Goal: Task Accomplishment & Management: Use online tool/utility

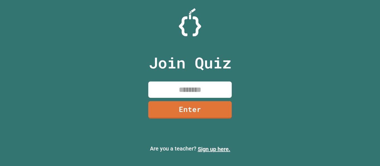
click at [180, 88] on input at bounding box center [189, 90] width 83 height 16
type input "********"
click at [198, 120] on div "Join Quiz ******** Enter" at bounding box center [190, 83] width 94 height 139
click at [190, 112] on link "Enter" at bounding box center [190, 109] width 82 height 18
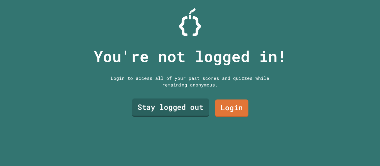
click at [190, 112] on link "Stay logged out" at bounding box center [170, 108] width 77 height 18
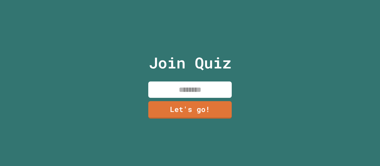
click at [169, 86] on input at bounding box center [189, 90] width 83 height 16
type input "******"
click at [183, 112] on link "Let's go!" at bounding box center [190, 110] width 84 height 18
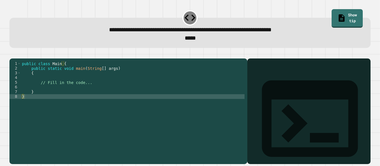
click at [91, 90] on div "public class Main { public static void main ( String [ ] args ) { // Fill in th…" at bounding box center [132, 108] width 223 height 94
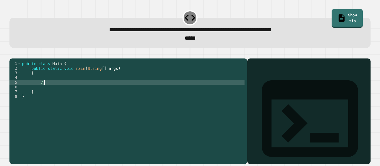
type textarea "*"
click at [41, 90] on div "public class Main { public static void main ( String [ ] args ) { 5 % 3 } }" at bounding box center [132, 108] width 223 height 94
click at [49, 90] on div "public class Main { public static void main ( String [ ] args ) { ( 5 % 3 } }" at bounding box center [132, 108] width 223 height 94
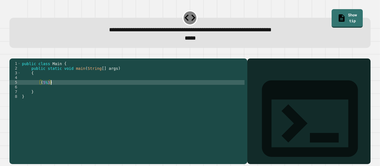
click at [41, 91] on div "public class Main { public static void main ( String [ ] args ) { ( 5 % 3 ) } }" at bounding box center [132, 108] width 223 height 94
click at [344, 14] on link "Show tip" at bounding box center [346, 17] width 31 height 19
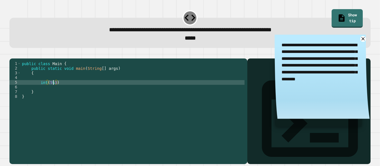
click at [53, 91] on div "public class Main { public static void main ( String [ ] args ) { int ( 5 % 3 )…" at bounding box center [132, 108] width 223 height 94
click at [46, 91] on div "public class Main { public static void main ( String [ ] args ) { int ( 5 %= 3 …" at bounding box center [132, 108] width 223 height 94
click at [55, 91] on div "public class Main { public static void main ( String [ ] args ) { int = ( 5 %= …" at bounding box center [132, 108] width 223 height 94
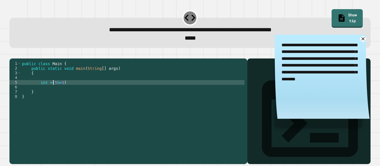
click at [76, 89] on div "public class Main { public static void main ( String [ ] args ) { int = 5 %= 3 …" at bounding box center [132, 108] width 223 height 94
click at [55, 90] on div "public class Main { public static void main ( String [ ] args ) { int = 5 %= 3 …" at bounding box center [132, 108] width 223 height 94
click at [63, 91] on div "public class Main { public static void main ( String [ ] args ) { int = 5 %= 3 …" at bounding box center [132, 108] width 223 height 94
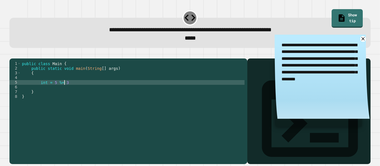
click at [74, 91] on div "public class Main { public static void main ( String [ ] args ) { int = 5 %= 3 …" at bounding box center [132, 108] width 223 height 94
click at [360, 39] on icon at bounding box center [362, 39] width 7 height 7
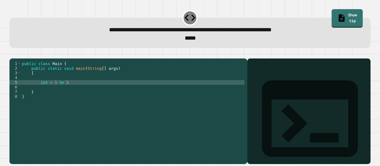
click at [71, 91] on div "public class Main { public static void main ( String [ ] args ) { int = 5 %= 3 …" at bounding box center [132, 108] width 223 height 94
click at [43, 91] on div "public class Main { public static void main ( String [ ] args ) { int = 5 %= 3 …" at bounding box center [132, 108] width 223 height 94
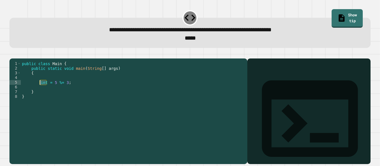
click at [71, 90] on div "public class Main { public static void main ( String [ ] args ) { int = 5 %= 3 …" at bounding box center [132, 108] width 223 height 94
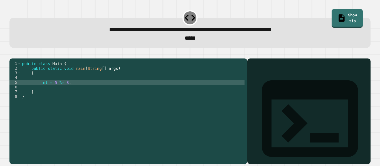
click at [63, 91] on div "public class Main { public static void main ( String [ ] args ) { int = 5 %= 3 …" at bounding box center [132, 108] width 223 height 94
click at [41, 91] on div "public class Main { public static void main ( String [ ] args ) { int = 5 % 3 ;…" at bounding box center [132, 108] width 223 height 94
click at [46, 90] on div "public class Main { public static void main ( String [ ] args ) { int = 5 % 3 ;…" at bounding box center [132, 108] width 223 height 94
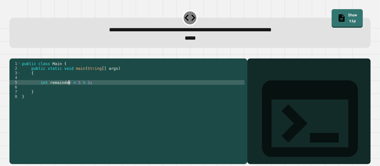
type textarea "**********"
click at [94, 91] on div "public class Main { public static void main ( String [ ] args ) { int remainder…" at bounding box center [132, 108] width 223 height 94
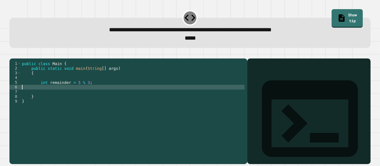
scroll to position [0, 0]
type textarea "**********"
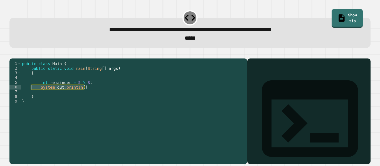
drag, startPoint x: 86, startPoint y: 96, endPoint x: 30, endPoint y: 98, distance: 56.7
click at [30, 98] on div "public class Main { public static void main ( String [ ] args ) { int remainder…" at bounding box center [132, 108] width 223 height 94
type textarea "**********"
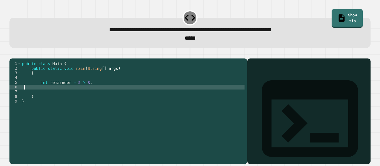
scroll to position [0, 0]
type textarea "**********"
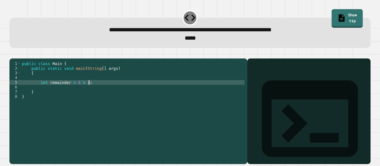
click at [12, 54] on icon "button" at bounding box center [12, 54] width 0 height 0
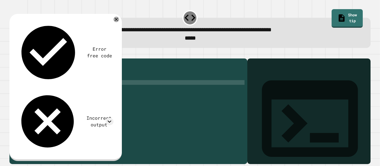
click at [76, 43] on div "Error free code Incorrect output" at bounding box center [64, 87] width 103 height 138
click at [111, 118] on icon at bounding box center [110, 122] width 8 height 8
click at [102, 90] on div "Incorrect output" at bounding box center [64, 121] width 97 height 63
click at [95, 90] on div "public class Main { public static void main ( String [ ] args ) { int remainder…" at bounding box center [132, 108] width 223 height 94
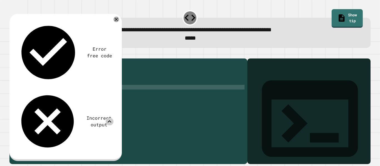
scroll to position [0, 10]
click at [106, 96] on div "public class Main { public static void main ( String [ ] args ) { int remainder…" at bounding box center [132, 108] width 223 height 94
click at [12, 54] on icon "button" at bounding box center [12, 54] width 0 height 0
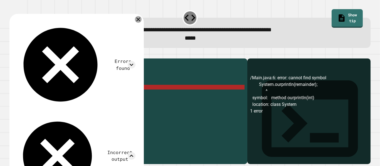
click at [141, 21] on icon at bounding box center [138, 19] width 7 height 7
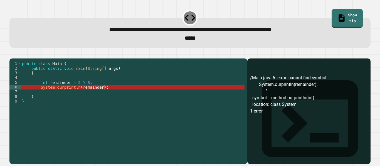
click at [62, 96] on div "public class Main { public static void main ( String [ ] args ) { int remainder…" at bounding box center [132, 108] width 223 height 94
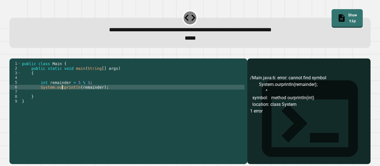
scroll to position [0, 6]
type textarea "**********"
click at [12, 54] on icon "button" at bounding box center [12, 54] width 0 height 0
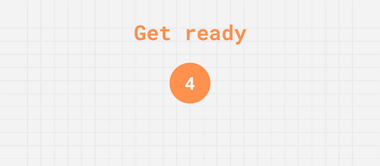
scroll to position [0, 0]
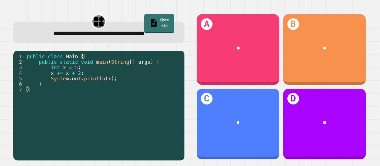
click at [155, 18] on link "Show tip" at bounding box center [159, 23] width 30 height 19
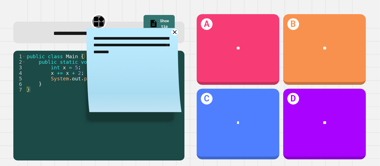
click at [175, 33] on icon at bounding box center [174, 32] width 7 height 7
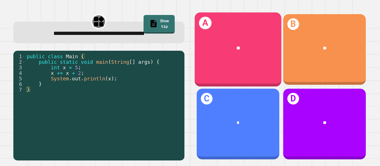
click at [277, 73] on div "A **" at bounding box center [237, 50] width 87 height 74
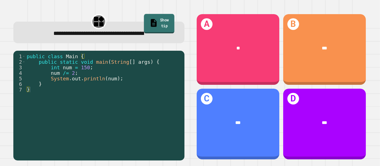
click at [149, 21] on icon at bounding box center [153, 22] width 9 height 9
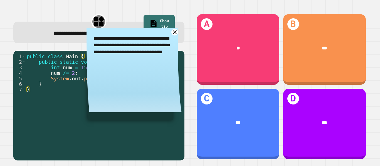
click at [175, 32] on icon at bounding box center [174, 32] width 7 height 7
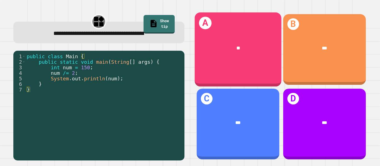
click at [211, 61] on div "A **" at bounding box center [237, 50] width 87 height 74
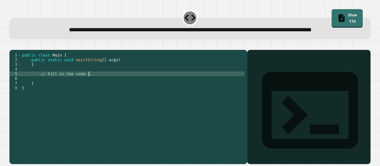
click at [92, 90] on div "public class Main { public static void main ( String [ ] args ) { // Fill in th…" at bounding box center [132, 100] width 223 height 94
type textarea "*"
type textarea "**********"
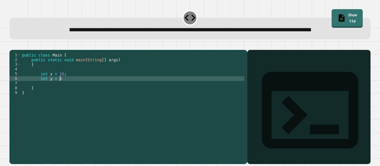
type textarea "**********"
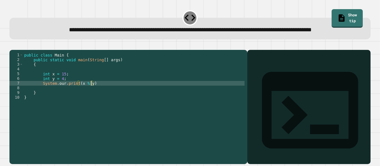
scroll to position [0, 8]
click at [95, 100] on div "public class Main { public static void main ( String [ ] args ) { int x = 15 ; …" at bounding box center [133, 100] width 221 height 94
click at [12, 46] on icon "button" at bounding box center [12, 46] width 0 height 0
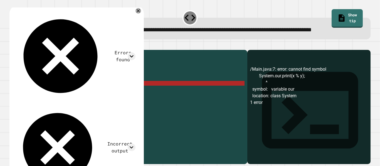
click at [64, 100] on div "public class Main { public static void main ( String [ ] args ) { int x = 15 ; …" at bounding box center [133, 100] width 221 height 94
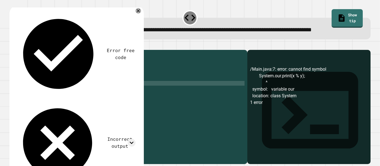
scroll to position [0, 5]
type textarea "**********"
click at [12, 46] on icon "button" at bounding box center [12, 46] width 0 height 0
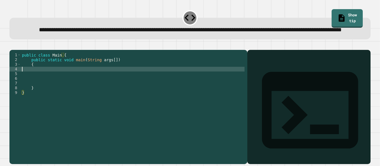
click at [38, 87] on div "public class Main { public static void main ( String args [ ]) { } }" at bounding box center [132, 100] width 223 height 94
type textarea "**********"
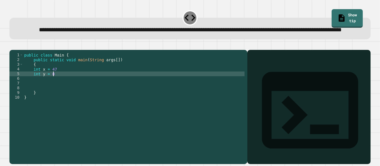
scroll to position [0, 4]
type textarea "**********"
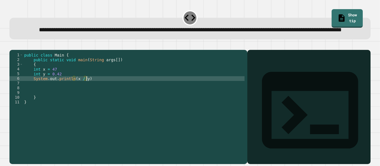
scroll to position [0, 8]
click at [12, 46] on icon "button" at bounding box center [12, 46] width 0 height 0
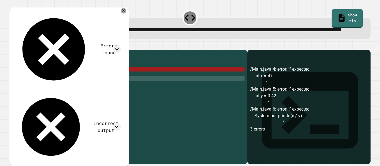
click at [58, 87] on div "public class Main { public static void main ( String args [ ]) { int x = 47 int…" at bounding box center [133, 100] width 221 height 94
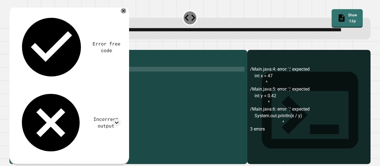
scroll to position [0, 4]
click at [61, 91] on div "public class Main { public static void main ( String args [ ]) { int x = 47 ; i…" at bounding box center [133, 100] width 221 height 94
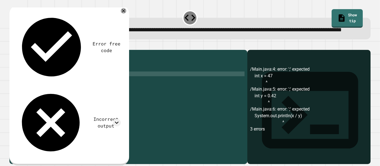
scroll to position [0, 4]
click at [91, 96] on div "public class Main { public static void main ( String args [ ]) { int x = 47 ; i…" at bounding box center [133, 100] width 221 height 94
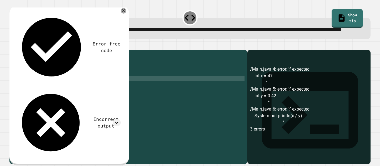
scroll to position [0, 8]
click at [12, 46] on icon "button" at bounding box center [12, 46] width 0 height 0
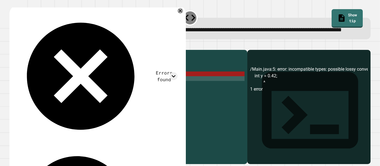
click at [38, 90] on div "public class Main { public static void main ( String args [ ]) { int x = 47 ; i…" at bounding box center [133, 100] width 221 height 94
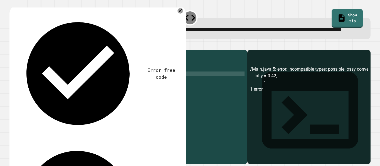
scroll to position [0, 3]
click at [38, 87] on div "public class Main { public static void main ( String args [ ]) { int x = 47 ; d…" at bounding box center [133, 100] width 221 height 94
click at [12, 46] on icon "button" at bounding box center [12, 46] width 0 height 0
click at [16, 50] on div at bounding box center [189, 46] width 361 height 7
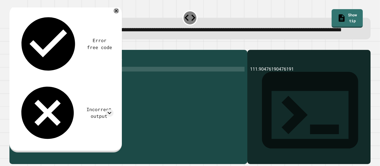
click at [62, 91] on div "public class Main { public static void main ( String args [ ]) { double x = 47 …" at bounding box center [133, 100] width 221 height 94
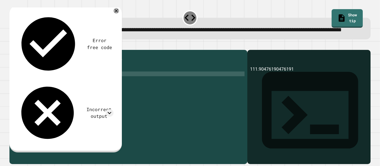
scroll to position [0, 5]
click at [12, 46] on icon "button" at bounding box center [12, 46] width 0 height 0
click at [68, 90] on div "public class Main { public static void main ( String args [ ]) { double x = 47 …" at bounding box center [133, 100] width 221 height 94
type textarea "**********"
click at [12, 46] on button "button" at bounding box center [12, 46] width 0 height 0
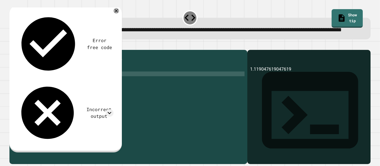
click at [40, 108] on div "public class Main { public static void main ( String args [ ]) { double x = 47 …" at bounding box center [133, 100] width 221 height 94
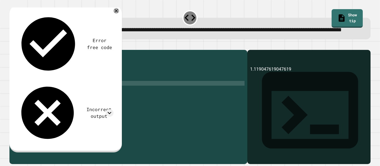
click at [65, 91] on div "public class Main { public static void main ( String args [ ]) { double x = 47 …" at bounding box center [132, 100] width 223 height 94
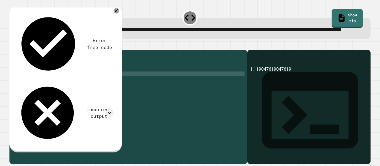
scroll to position [0, 5]
click at [12, 46] on button "button" at bounding box center [12, 46] width 0 height 0
click at [91, 82] on div "Incorrect output" at bounding box center [64, 113] width 97 height 63
click at [109, 112] on icon at bounding box center [110, 113] width 4 height 2
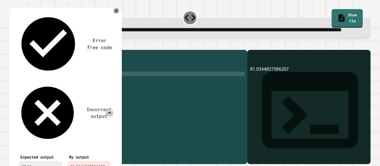
click at [109, 110] on icon at bounding box center [110, 114] width 8 height 8
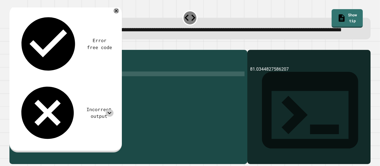
click at [109, 112] on icon at bounding box center [110, 113] width 4 height 2
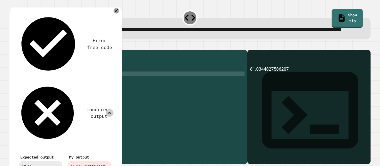
click at [109, 110] on icon at bounding box center [110, 114] width 8 height 8
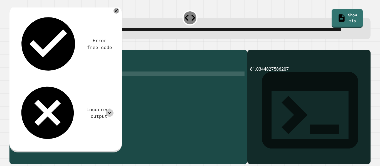
click at [64, 90] on div "public class Main { public static void main ( String args [ ]) { double x = 47 …" at bounding box center [132, 100] width 223 height 94
click at [12, 46] on button "button" at bounding box center [12, 46] width 0 height 0
click at [60, 91] on div "public class Main { public static void main ( String args [ ]) { double x = 47 …" at bounding box center [132, 100] width 223 height 94
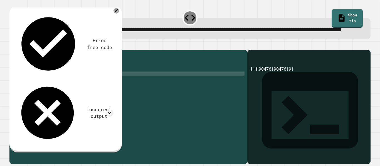
click at [17, 51] on icon "button" at bounding box center [15, 49] width 3 height 4
click at [17, 50] on div at bounding box center [189, 46] width 361 height 7
click at [73, 92] on div "public class Main { public static void main ( String args [ ]) { double x = 47 …" at bounding box center [132, 100] width 223 height 94
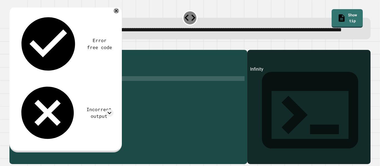
click at [80, 95] on div "public class Main { public static void main ( String args [ ]) { double x = 47 …" at bounding box center [132, 100] width 223 height 94
click at [18, 51] on icon "button" at bounding box center [15, 49] width 3 height 4
click at [79, 96] on div "public class Main { public static void main ( String args [ ]) { double x = 47 …" at bounding box center [132, 100] width 223 height 94
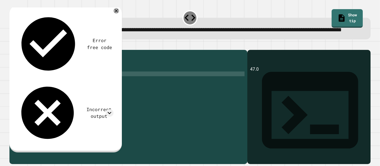
click at [73, 92] on div "public class Main { public static void main ( String args [ ]) { double x = 47 …" at bounding box center [132, 100] width 223 height 94
click at [12, 46] on button "button" at bounding box center [12, 46] width 0 height 0
click at [65, 90] on div "public class Main { public static void main ( String args [ ]) { double x = 47 …" at bounding box center [132, 100] width 223 height 94
click at [79, 96] on div "public class Main { public static void main ( String args [ ]) { double x = 47 …" at bounding box center [132, 100] width 223 height 94
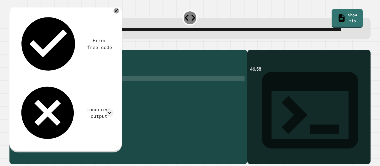
click at [56, 91] on div "public class Main { public static void main ( String args [ ]) { double x = 47 …" at bounding box center [132, 100] width 223 height 94
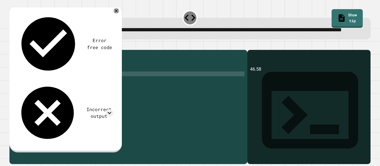
click at [63, 91] on div "public class Main { public static void main ( String args [ ]) { double x = 47 …" at bounding box center [132, 100] width 223 height 94
click at [12, 46] on icon "button" at bounding box center [12, 46] width 0 height 0
click at [79, 96] on div "public class Main { public static void main ( String args [ ]) { double x = 47 …" at bounding box center [132, 100] width 223 height 94
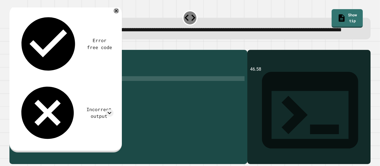
scroll to position [0, 8]
click at [12, 46] on button "button" at bounding box center [12, 46] width 0 height 0
click at [73, 91] on div "public class Main { public static void main ( String args [ ]) { double x = 47 …" at bounding box center [132, 100] width 223 height 94
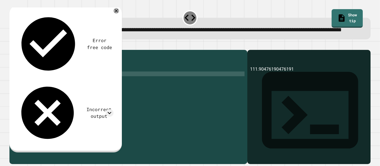
click at [114, 97] on div "public class Main { public static void main ( String args [ ]) { double x = 47 …" at bounding box center [132, 100] width 223 height 94
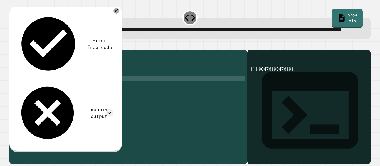
click at [47, 87] on div "public class Main { public static void main ( String args [ ]) { double x = 47 …" at bounding box center [132, 100] width 223 height 94
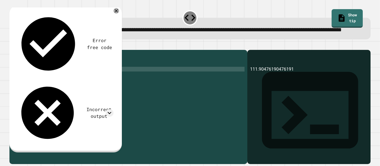
scroll to position [0, 5]
click at [47, 87] on div "public class Main { public static void main ( String args [ ]) { double x = 47 …" at bounding box center [132, 100] width 223 height 94
click at [42, 87] on div "public class Main { public static void main ( String args [ ]) { double x = 47 …" at bounding box center [132, 100] width 223 height 94
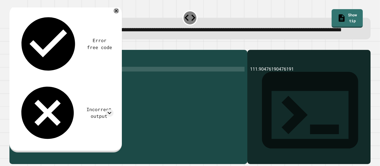
click at [67, 92] on div "public class Main { public static void main ( String args [ ]) { int x = 47 ; d…" at bounding box center [132, 100] width 223 height 94
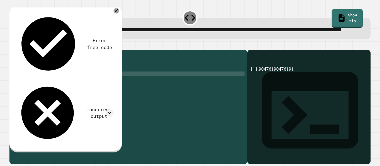
click at [86, 96] on div "public class Main { public static void main ( String args [ ]) { int x = 47 ; d…" at bounding box center [132, 100] width 223 height 94
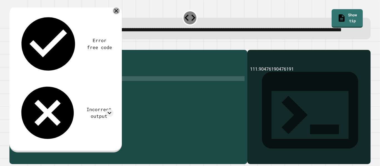
type textarea "**********"
click at [115, 14] on icon at bounding box center [116, 11] width 7 height 7
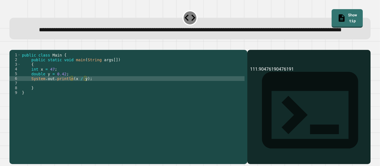
drag, startPoint x: 21, startPoint y: 29, endPoint x: 73, endPoint y: 36, distance: 52.5
click at [73, 34] on div "**********" at bounding box center [189, 30] width 345 height 9
click at [259, 34] on div "**********" at bounding box center [189, 30] width 345 height 9
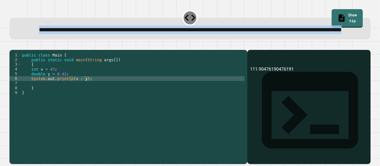
drag, startPoint x: 253, startPoint y: 39, endPoint x: 17, endPoint y: 15, distance: 237.5
click at [17, 15] on div "**********" at bounding box center [190, 25] width 364 height 34
copy span "**********"
click at [66, 33] on span "**********" at bounding box center [190, 30] width 302 height 6
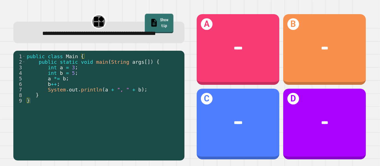
click at [154, 26] on link "Show tip" at bounding box center [159, 23] width 29 height 19
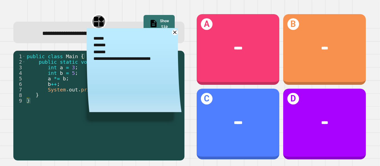
click at [54, 27] on div "**********" at bounding box center [98, 33] width 171 height 22
click at [175, 34] on icon at bounding box center [175, 32] width 4 height 4
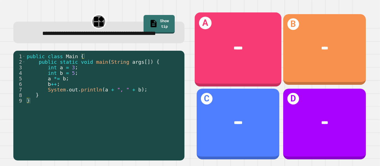
click at [247, 60] on div "*****" at bounding box center [237, 48] width 87 height 26
